Goal: Task Accomplishment & Management: Manage account settings

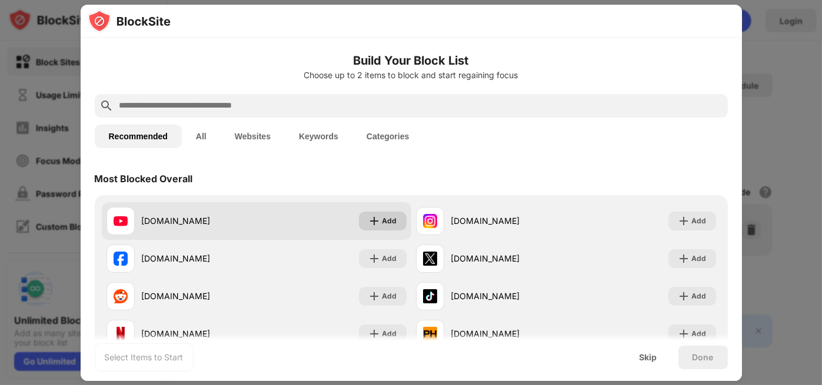
click at [376, 213] on div "Add" at bounding box center [383, 221] width 48 height 19
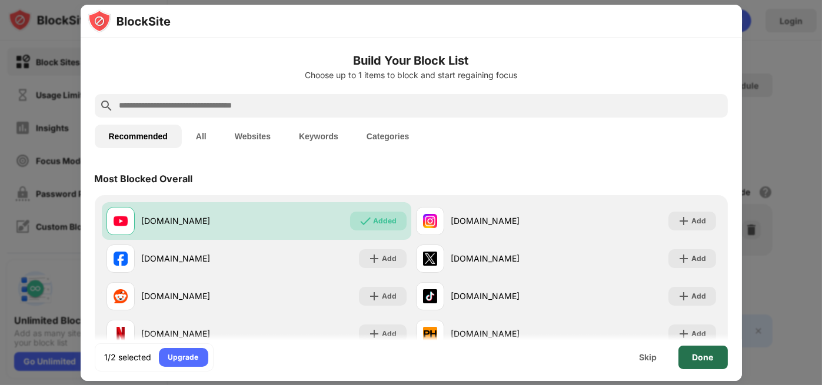
click at [697, 355] on div "Done" at bounding box center [702, 357] width 21 height 9
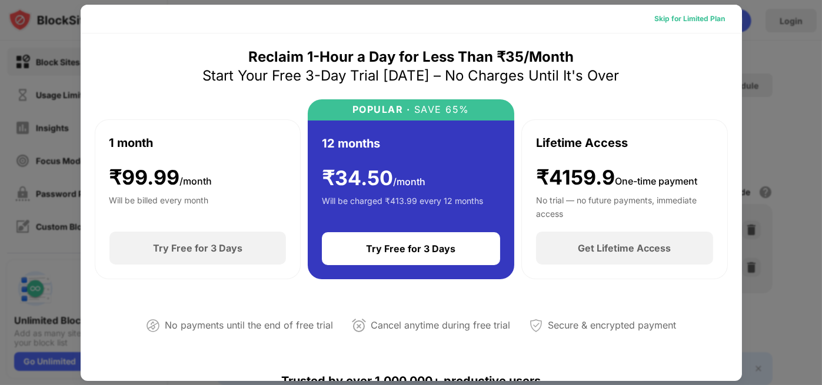
click at [690, 19] on div "Skip for Limited Plan" at bounding box center [690, 19] width 71 height 12
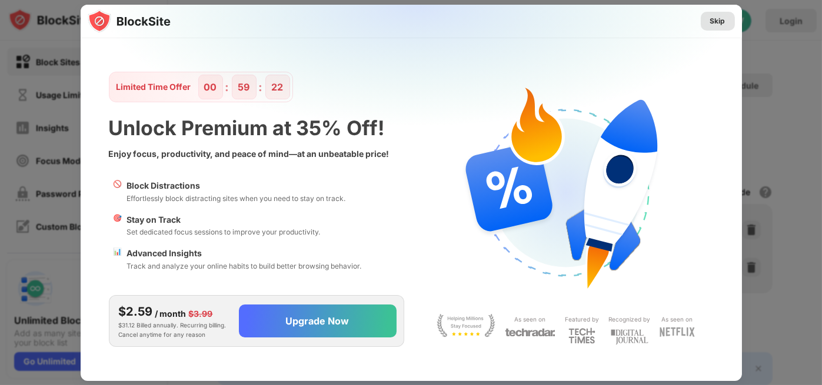
click at [720, 18] on div "Skip" at bounding box center [717, 21] width 15 height 12
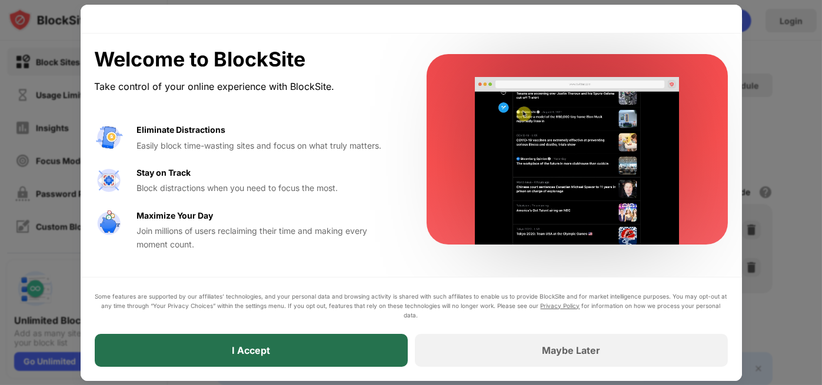
click at [265, 348] on div "I Accept" at bounding box center [251, 351] width 38 height 12
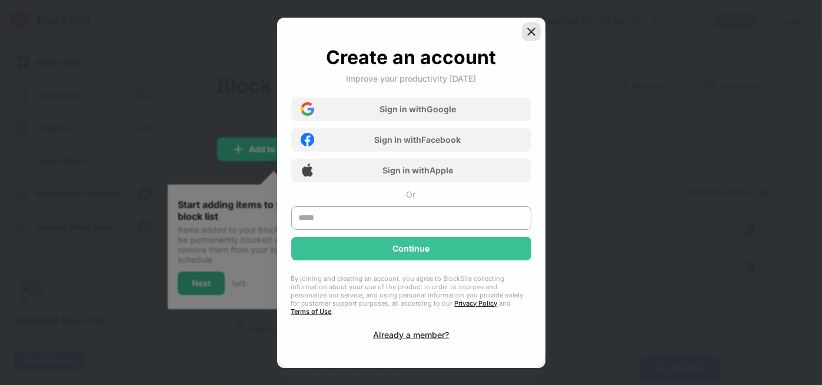
click at [529, 36] on img at bounding box center [531, 32] width 12 height 12
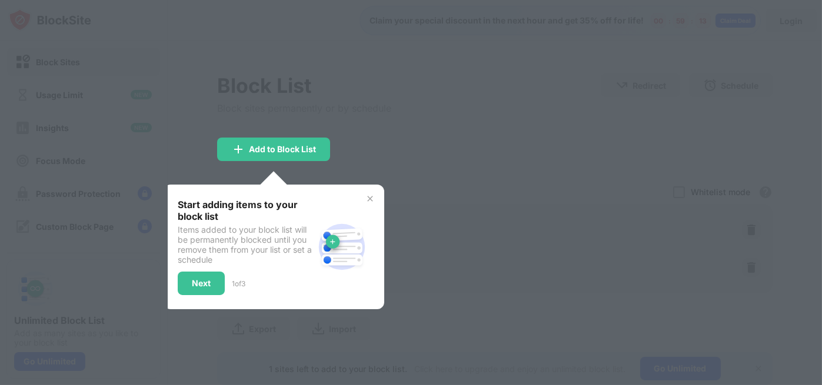
click at [367, 196] on img at bounding box center [369, 198] width 9 height 9
